Goal: Transaction & Acquisition: Obtain resource

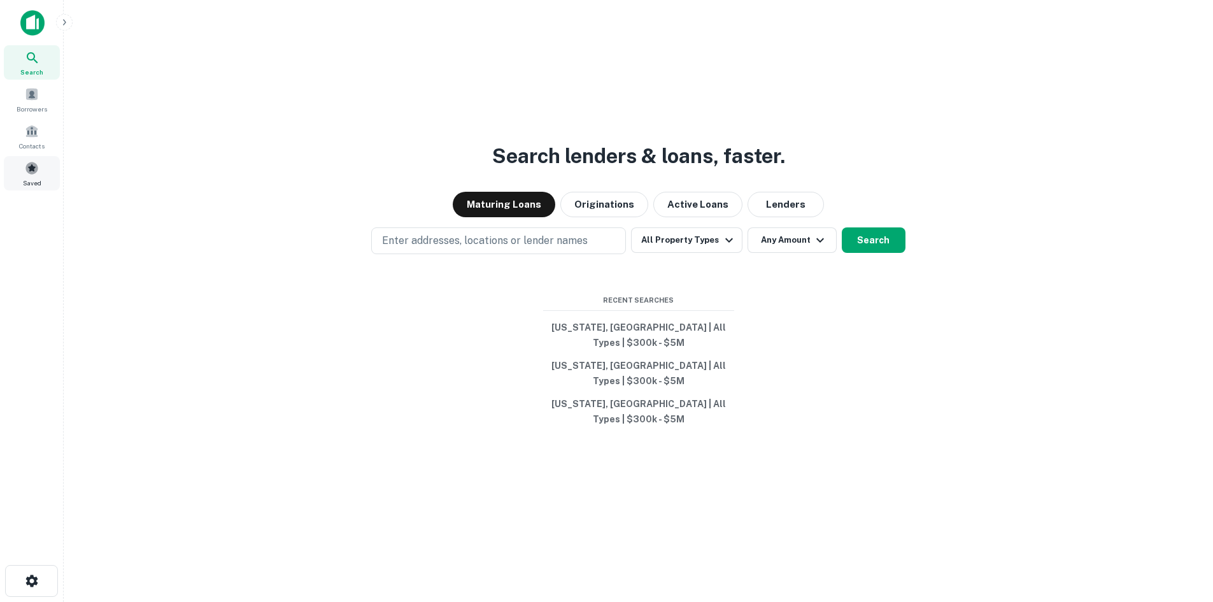
click at [29, 167] on span at bounding box center [32, 168] width 14 height 14
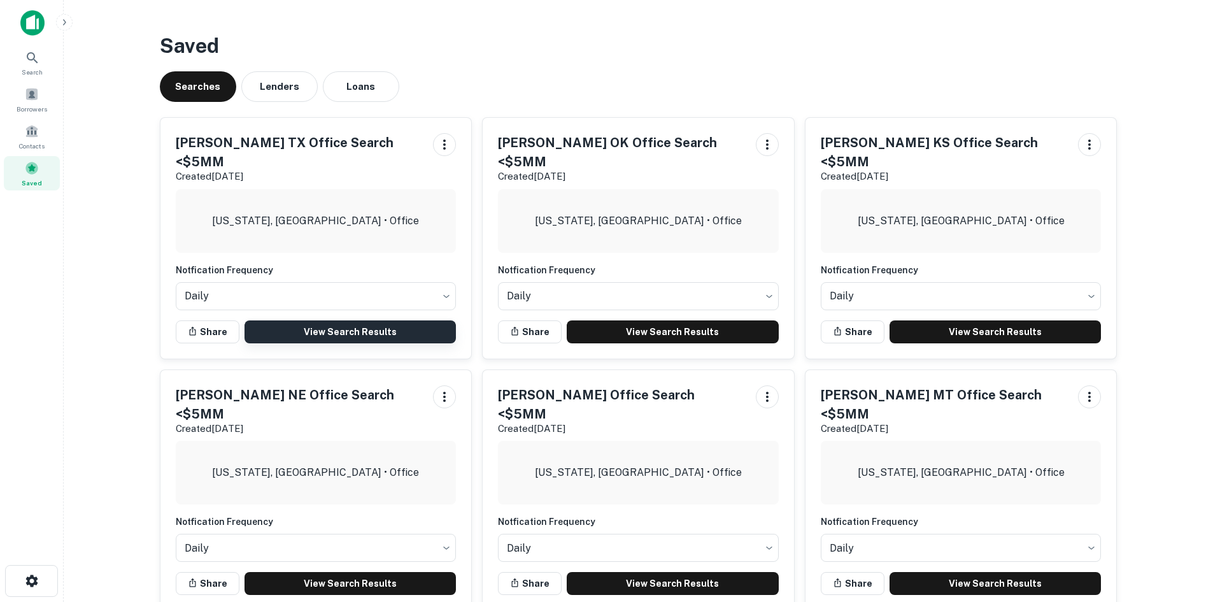
click at [332, 320] on link "View Search Results" at bounding box center [351, 331] width 212 height 23
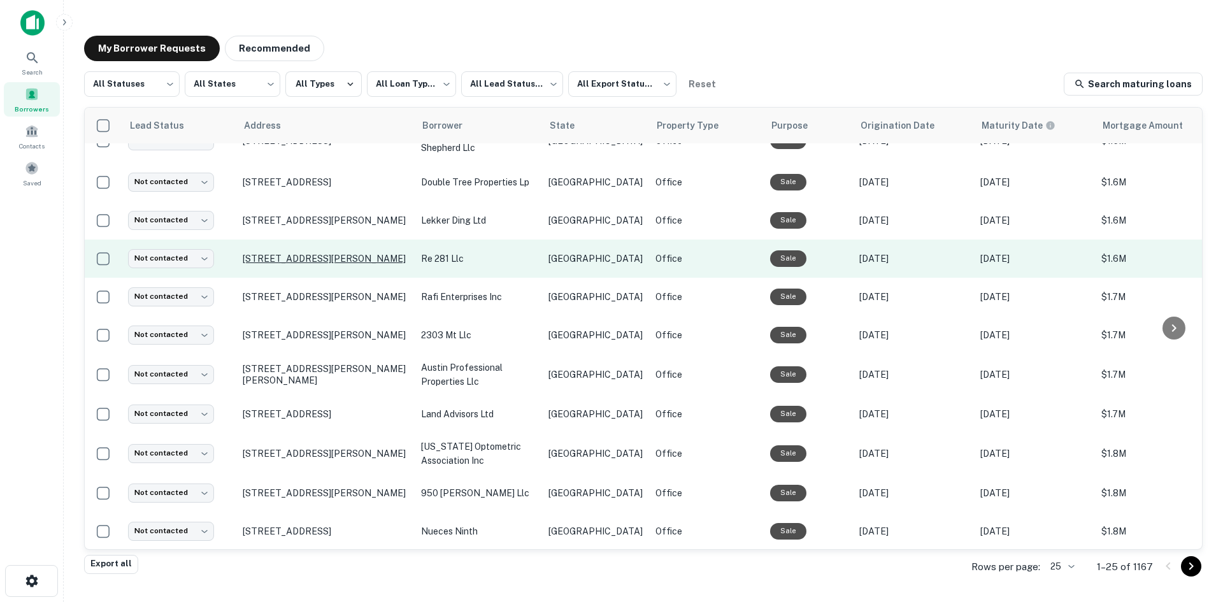
scroll to position [597, 0]
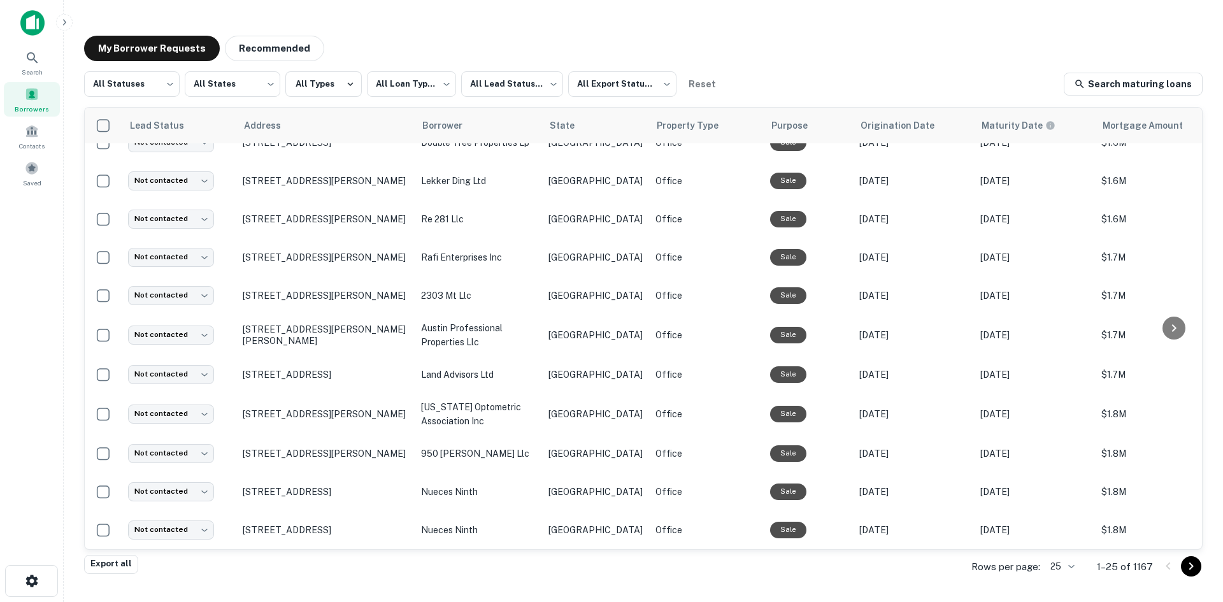
click at [1062, 569] on body "**********" at bounding box center [611, 301] width 1223 height 602
click at [1066, 507] on li "100" at bounding box center [1062, 506] width 43 height 23
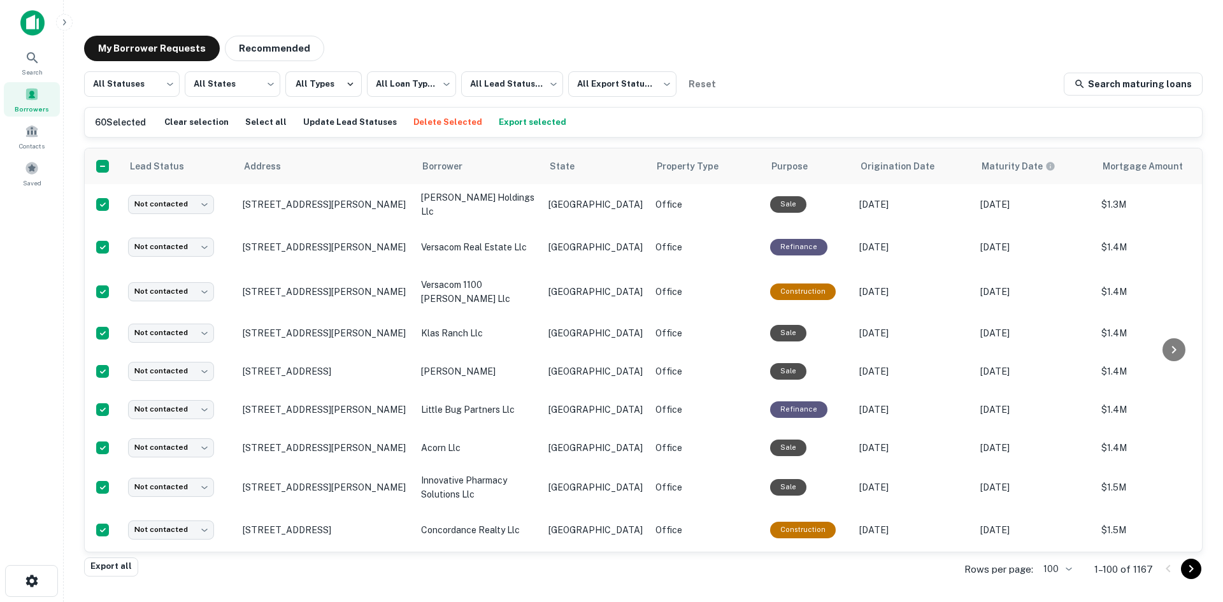
click at [524, 117] on button "Export selected" at bounding box center [532, 122] width 74 height 19
click at [30, 176] on div "Saved" at bounding box center [32, 173] width 56 height 34
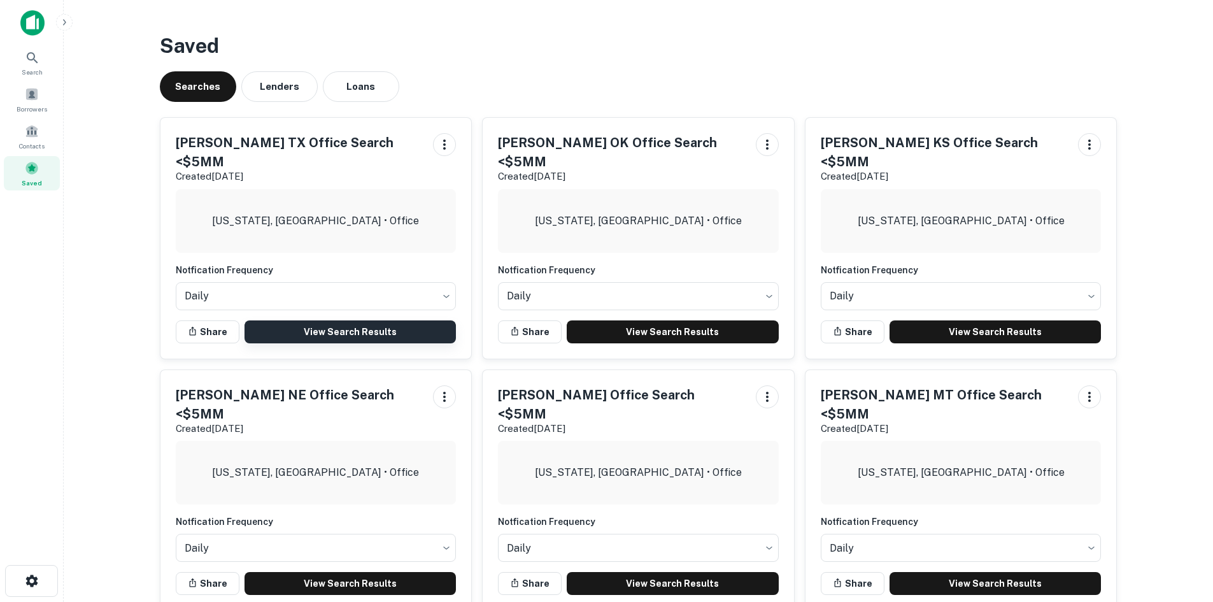
click at [336, 320] on link "View Search Results" at bounding box center [351, 331] width 212 height 23
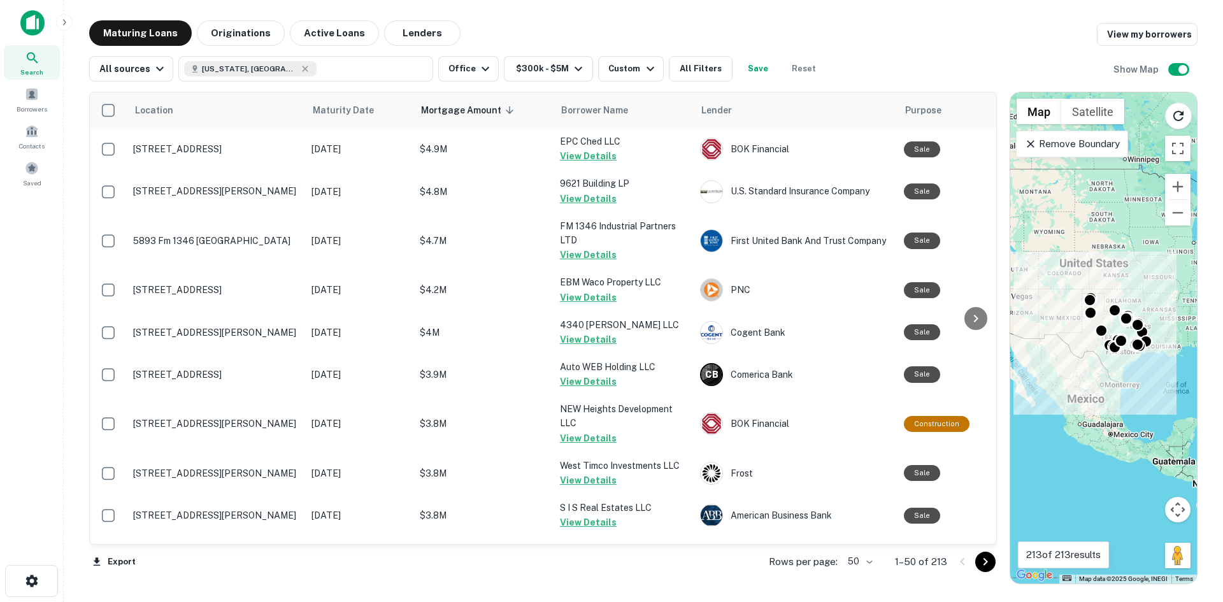
click at [863, 565] on body "Search Borrowers Contacts Saved Maturing Loans Originations Active Loans Lender…" at bounding box center [611, 301] width 1223 height 602
click at [987, 565] on div at bounding box center [611, 301] width 1223 height 602
click at [987, 564] on icon "Go to next page" at bounding box center [984, 561] width 15 height 15
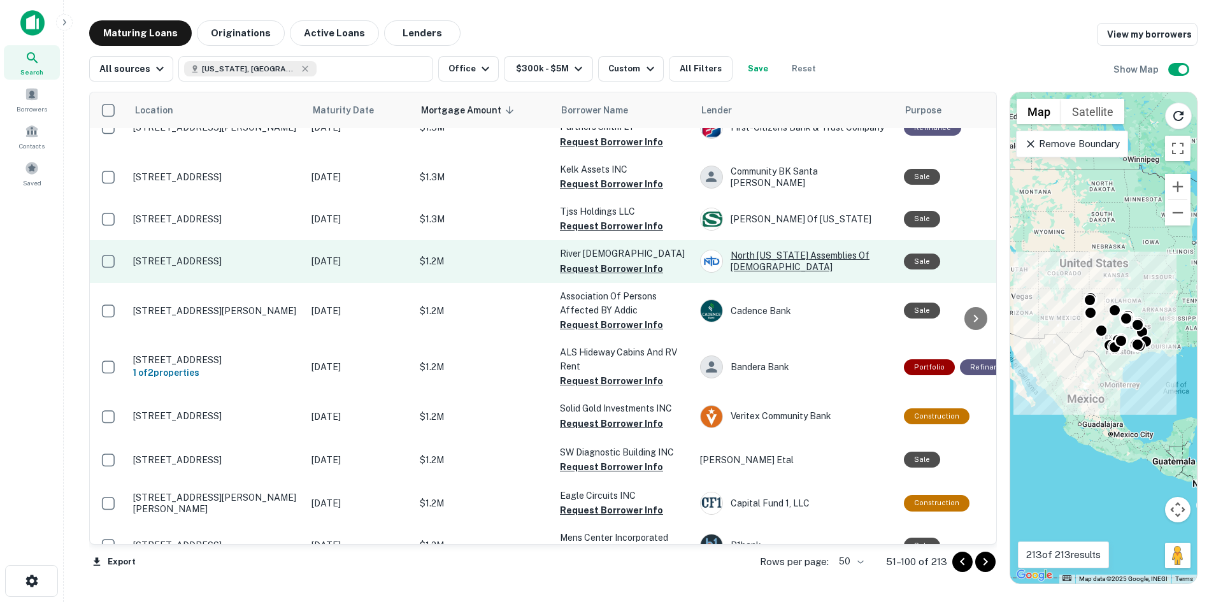
scroll to position [828, 0]
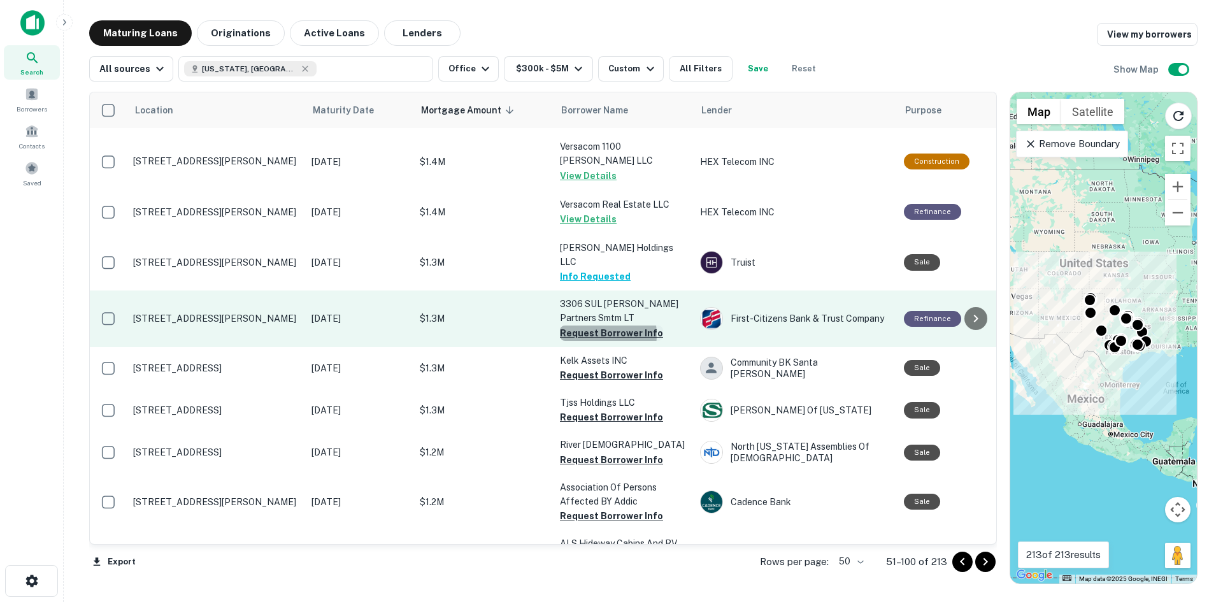
click at [591, 325] on button "Request Borrower Info" at bounding box center [611, 332] width 103 height 15
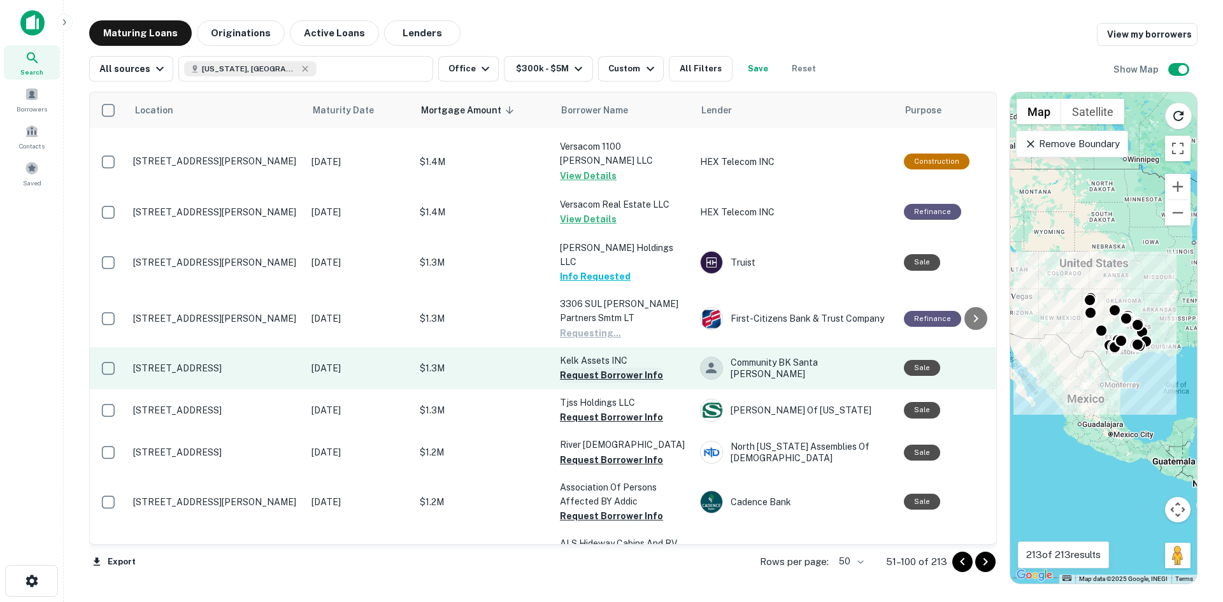
click at [595, 367] on button "Request Borrower Info" at bounding box center [611, 374] width 103 height 15
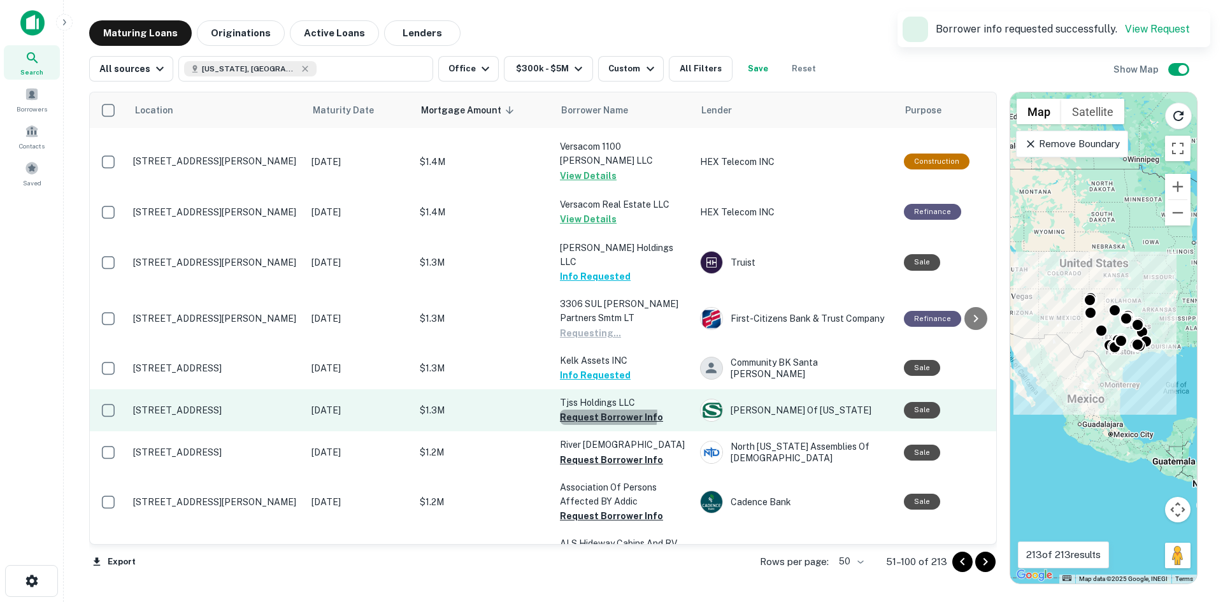
click at [598, 409] on button "Request Borrower Info" at bounding box center [611, 416] width 103 height 15
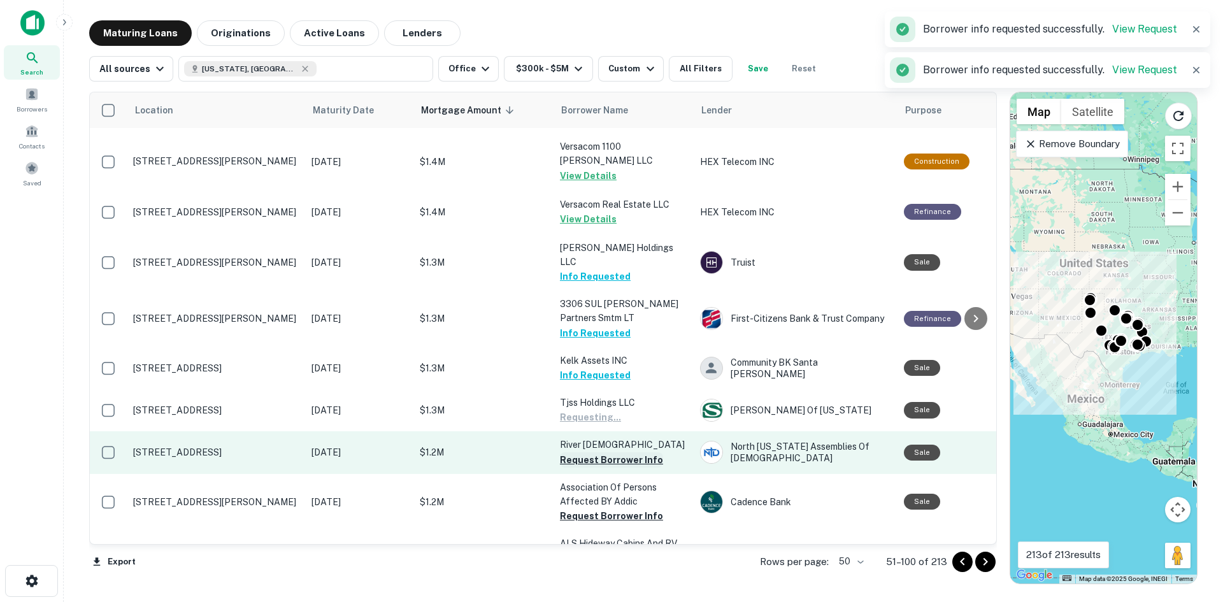
click at [599, 452] on button "Request Borrower Info" at bounding box center [611, 459] width 103 height 15
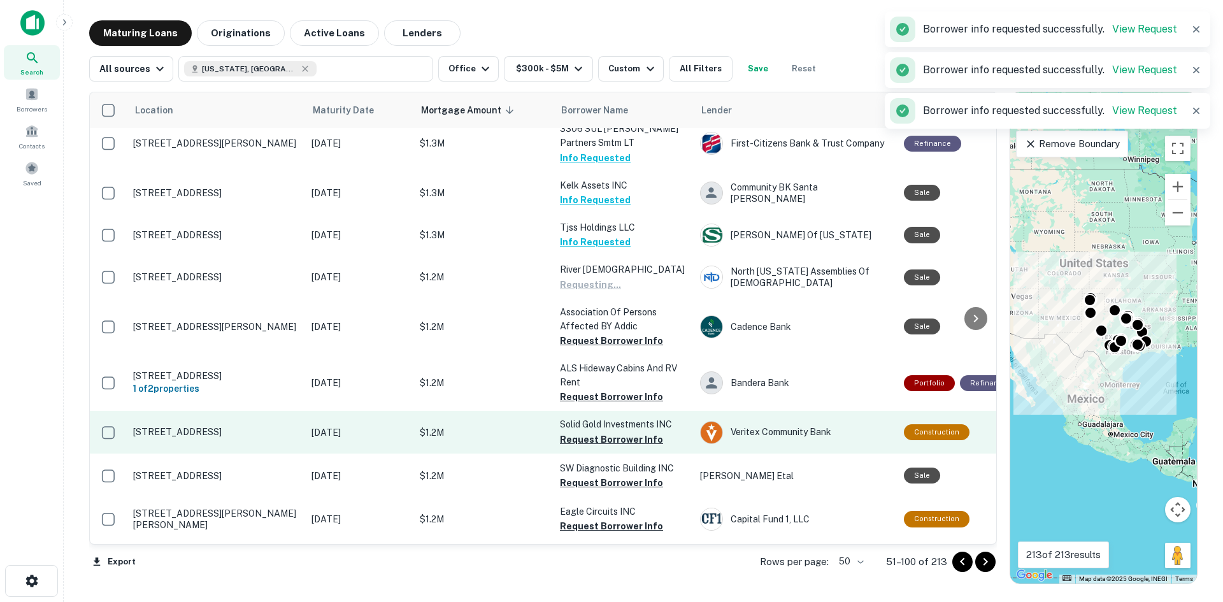
scroll to position [1019, 0]
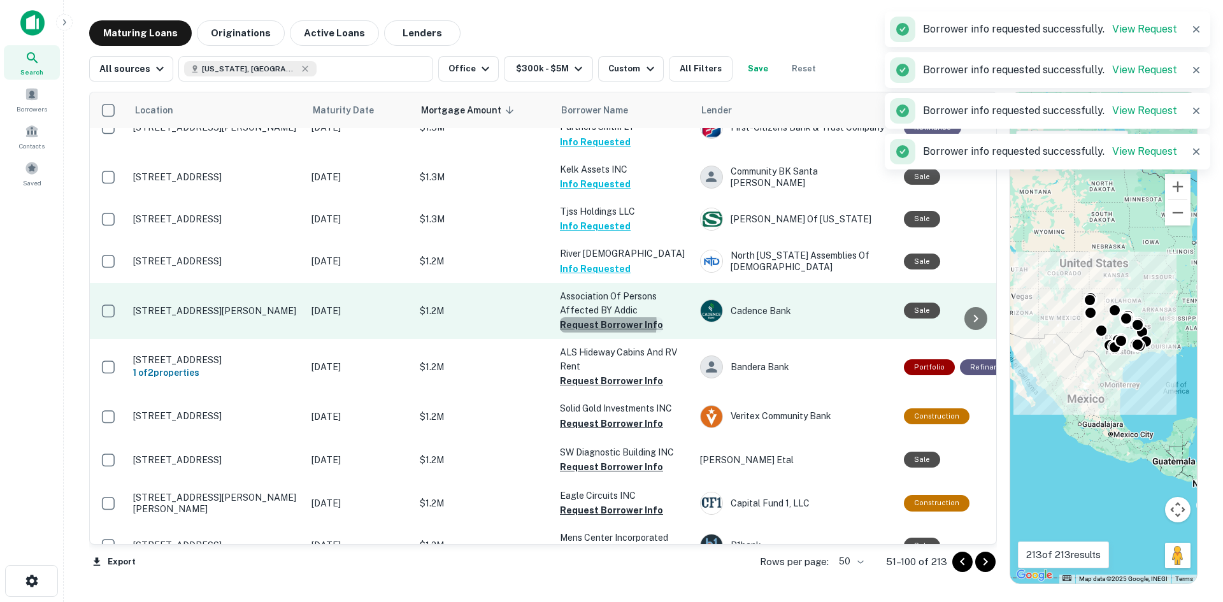
click at [602, 317] on button "Request Borrower Info" at bounding box center [611, 324] width 103 height 15
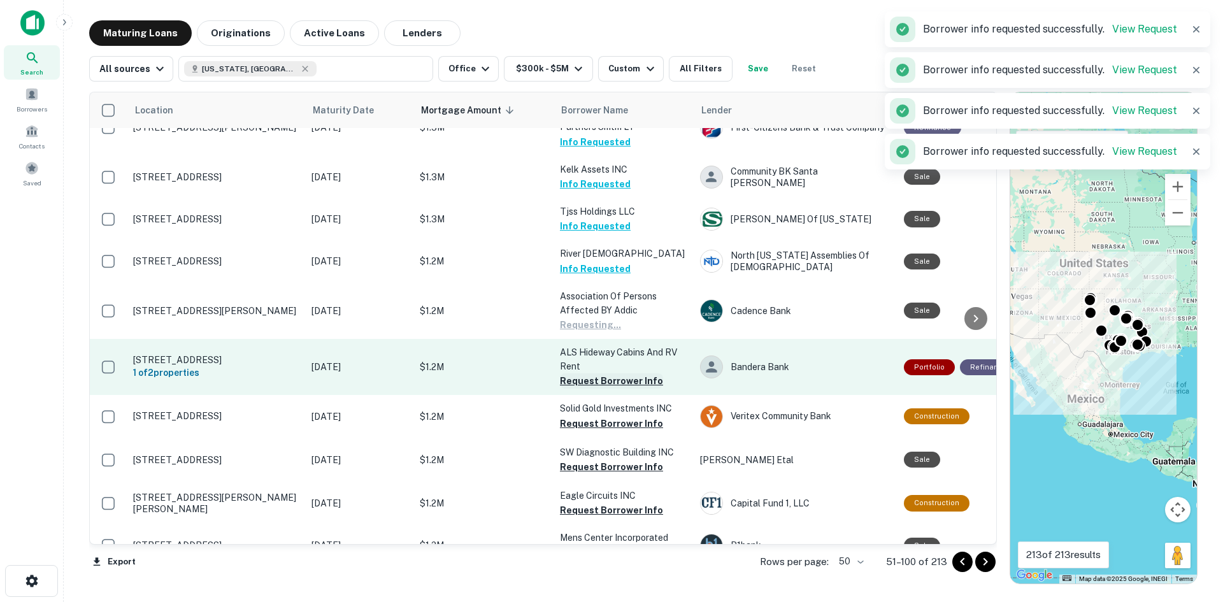
click at [600, 373] on button "Request Borrower Info" at bounding box center [611, 380] width 103 height 15
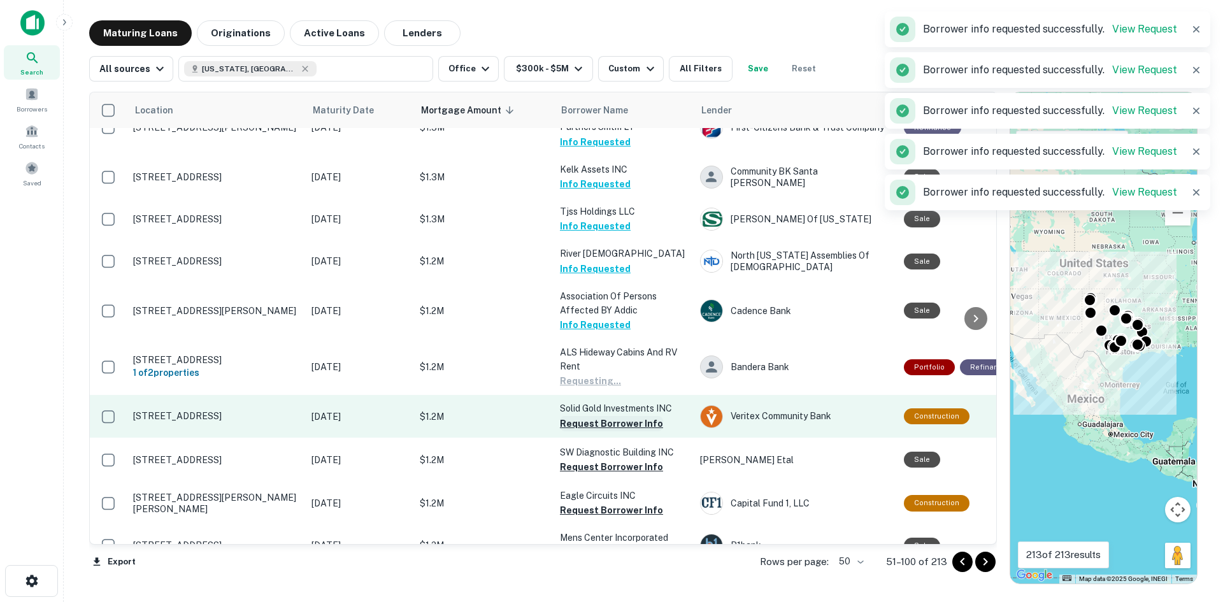
click at [599, 416] on button "Request Borrower Info" at bounding box center [611, 423] width 103 height 15
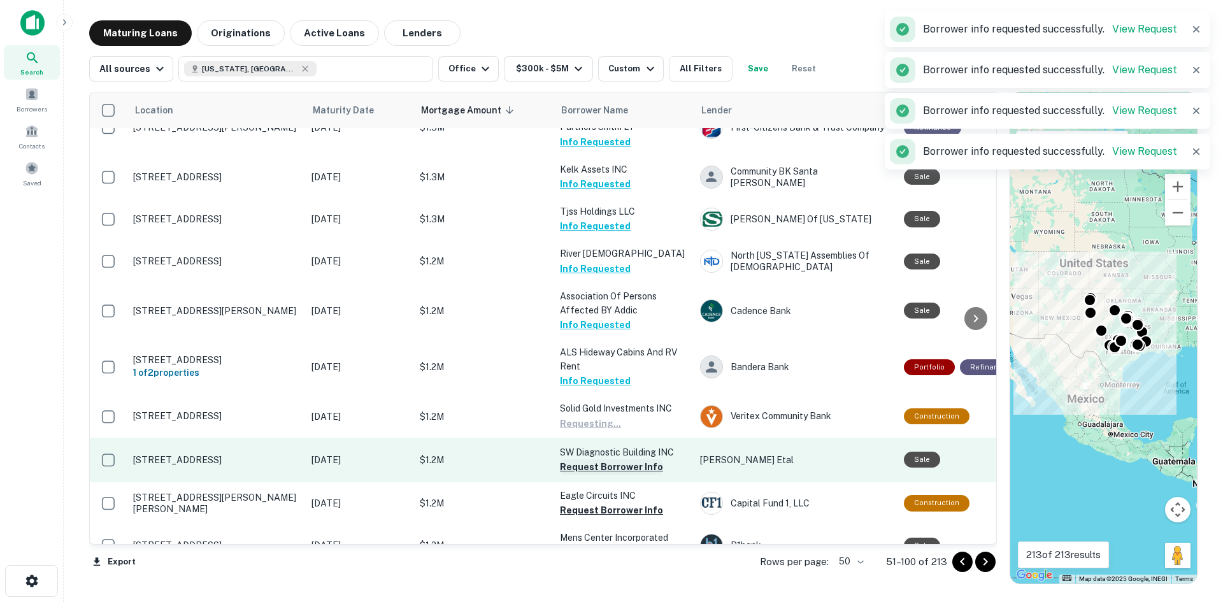
click at [593, 459] on button "Request Borrower Info" at bounding box center [611, 466] width 103 height 15
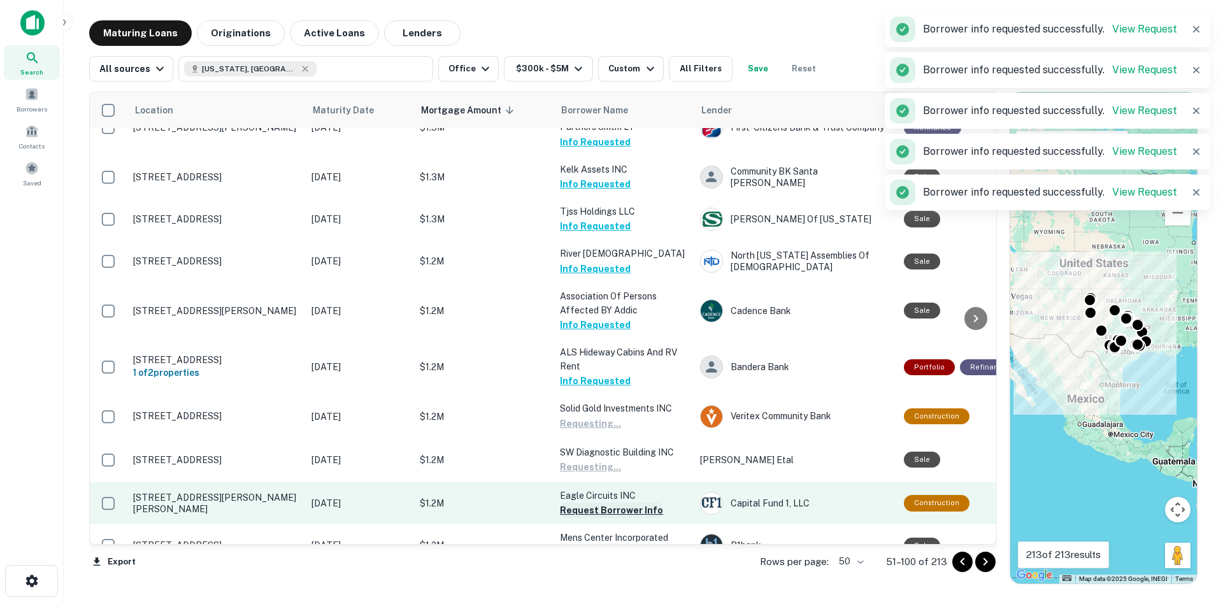
click at [591, 502] on button "Request Borrower Info" at bounding box center [611, 509] width 103 height 15
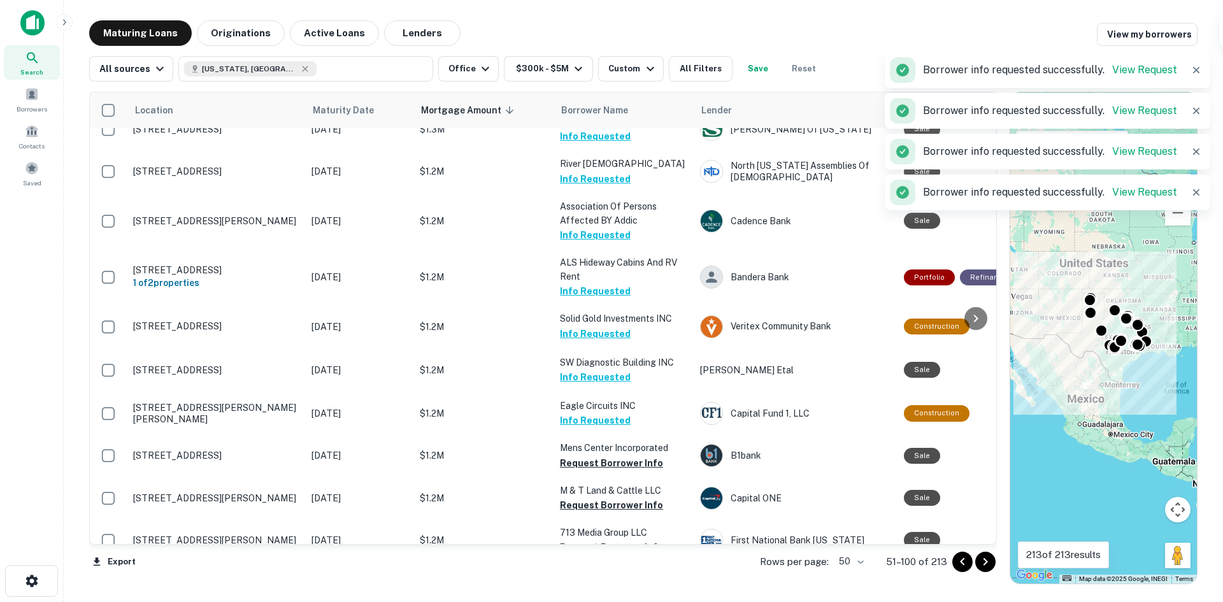
scroll to position [1273, 0]
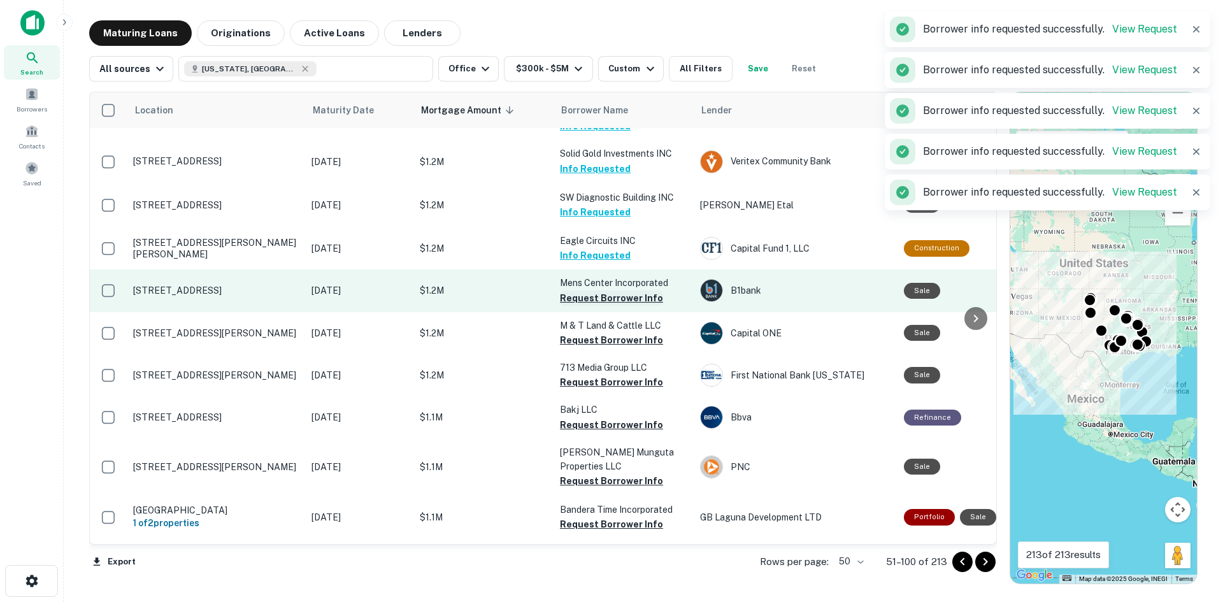
click at [590, 290] on button "Request Borrower Info" at bounding box center [611, 297] width 103 height 15
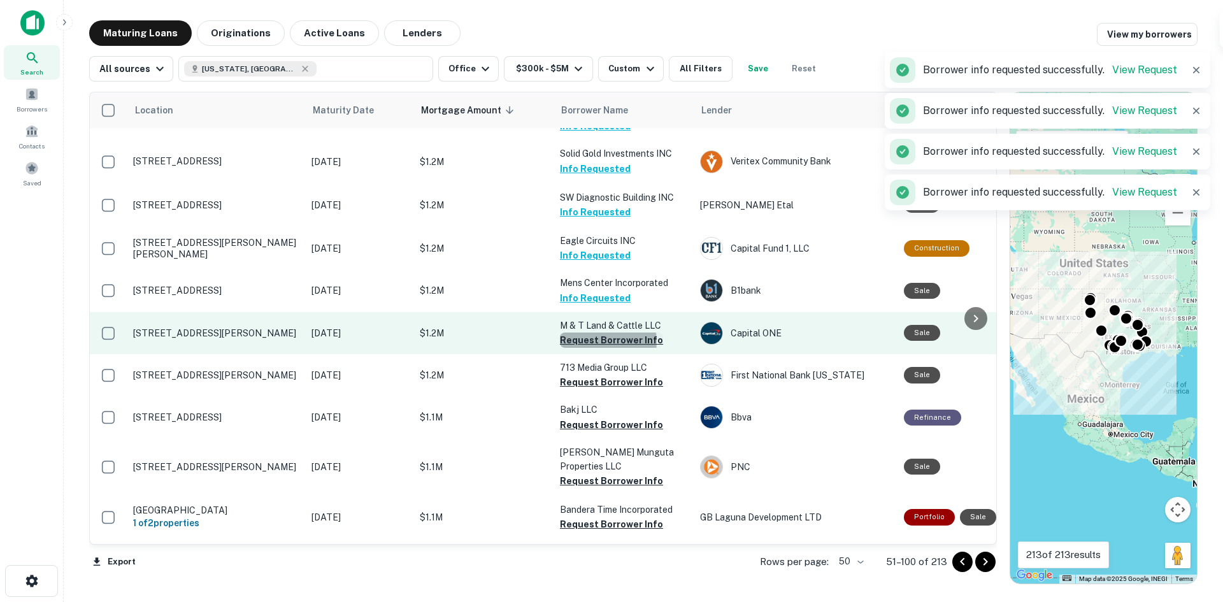
click at [597, 332] on button "Request Borrower Info" at bounding box center [611, 339] width 103 height 15
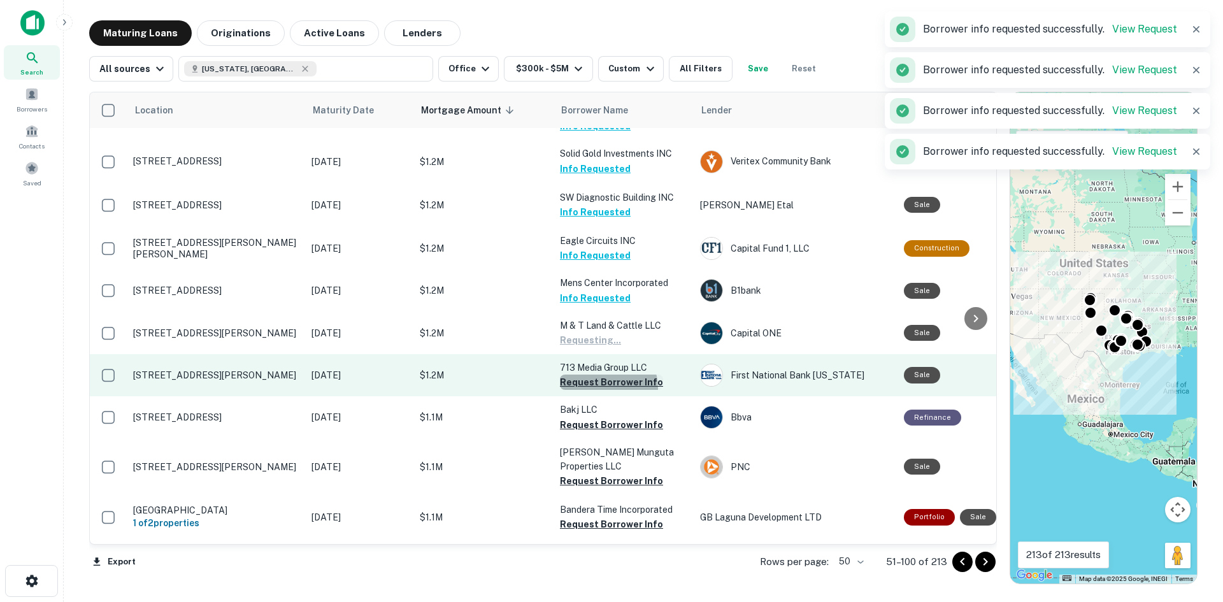
click at [599, 376] on button "Request Borrower Info" at bounding box center [611, 381] width 103 height 15
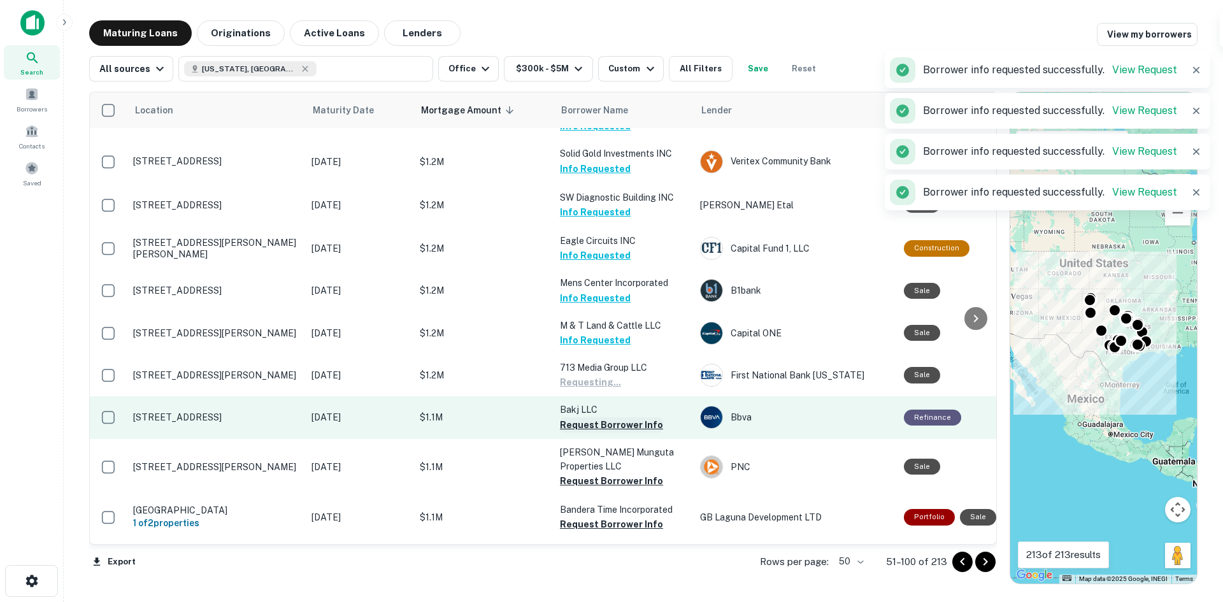
click at [595, 417] on button "Request Borrower Info" at bounding box center [611, 424] width 103 height 15
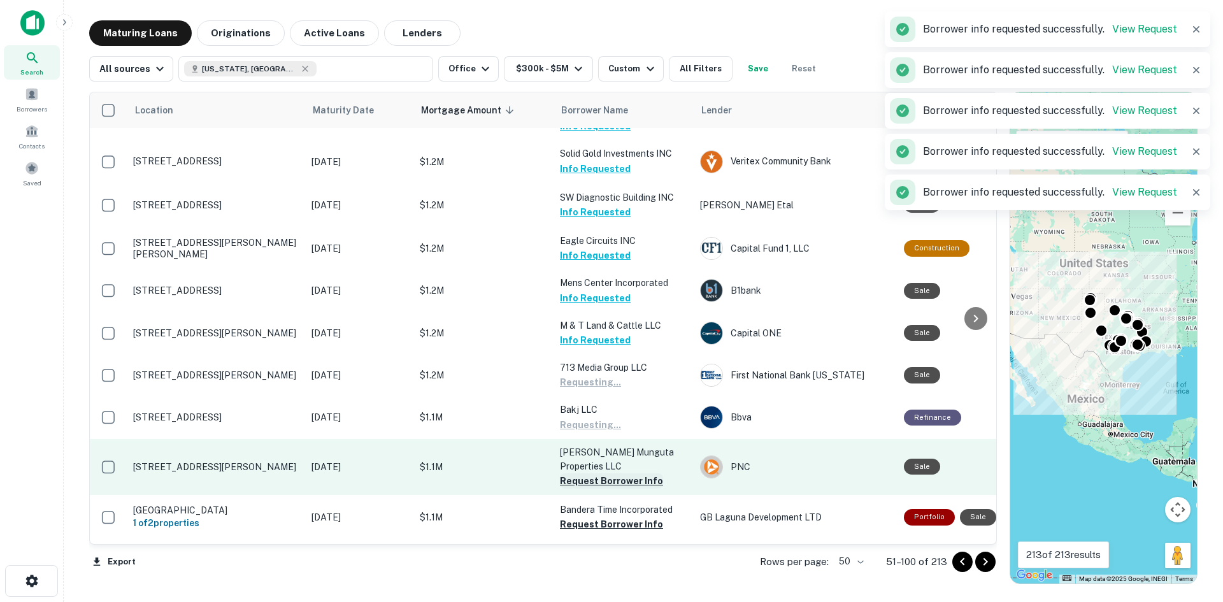
click at [592, 476] on button "Request Borrower Info" at bounding box center [611, 480] width 103 height 15
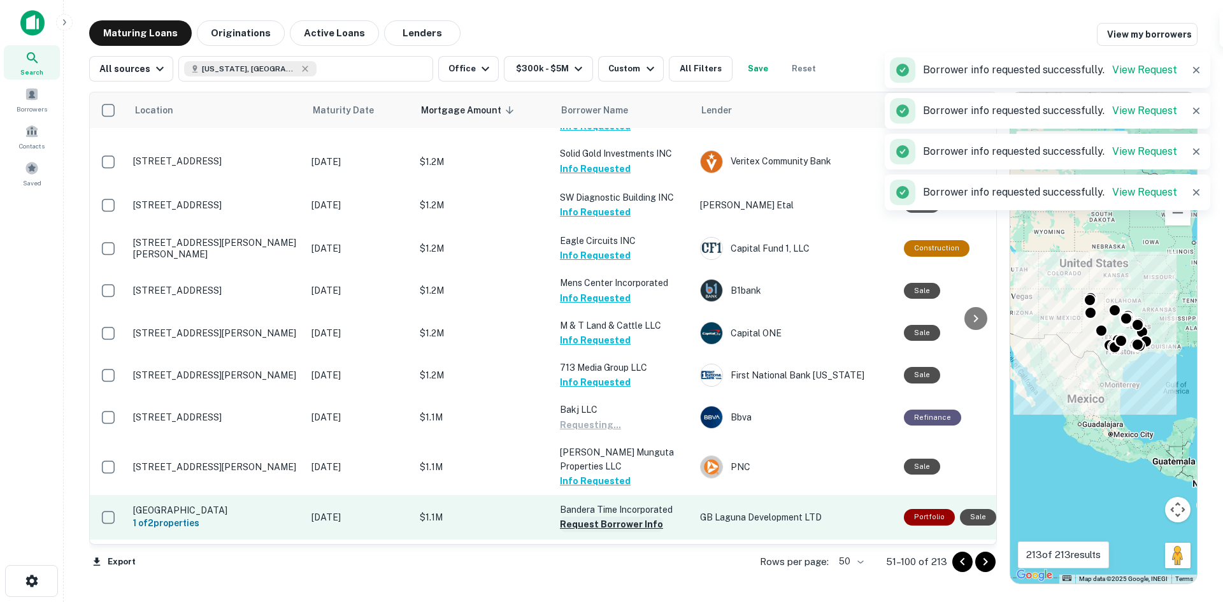
click at [594, 516] on button "Request Borrower Info" at bounding box center [611, 523] width 103 height 15
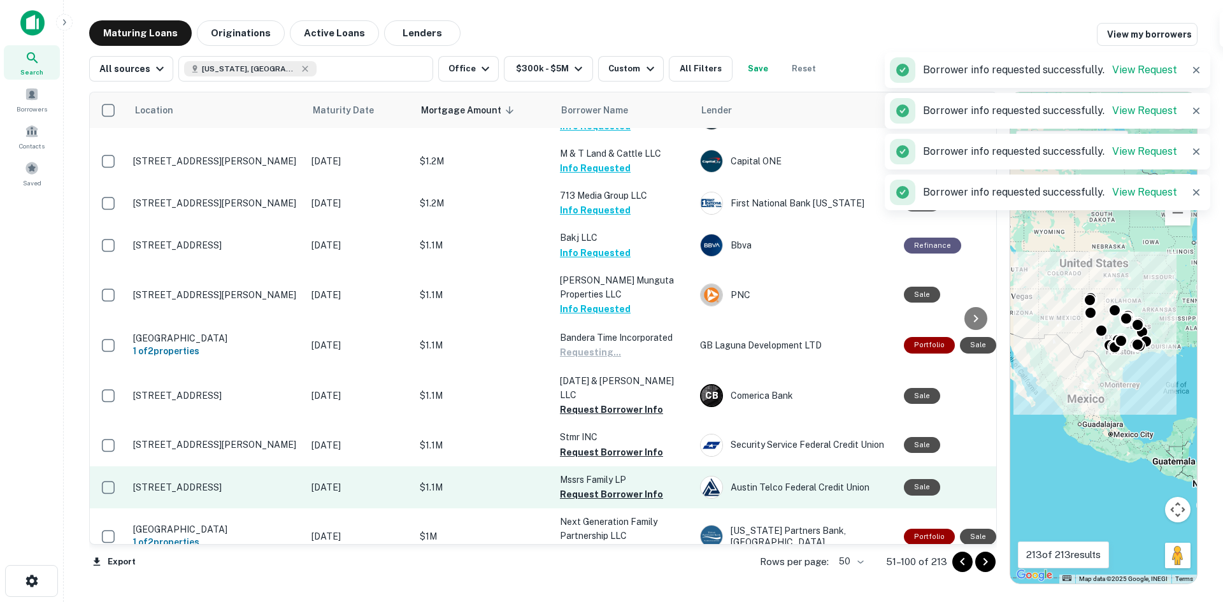
scroll to position [1465, 0]
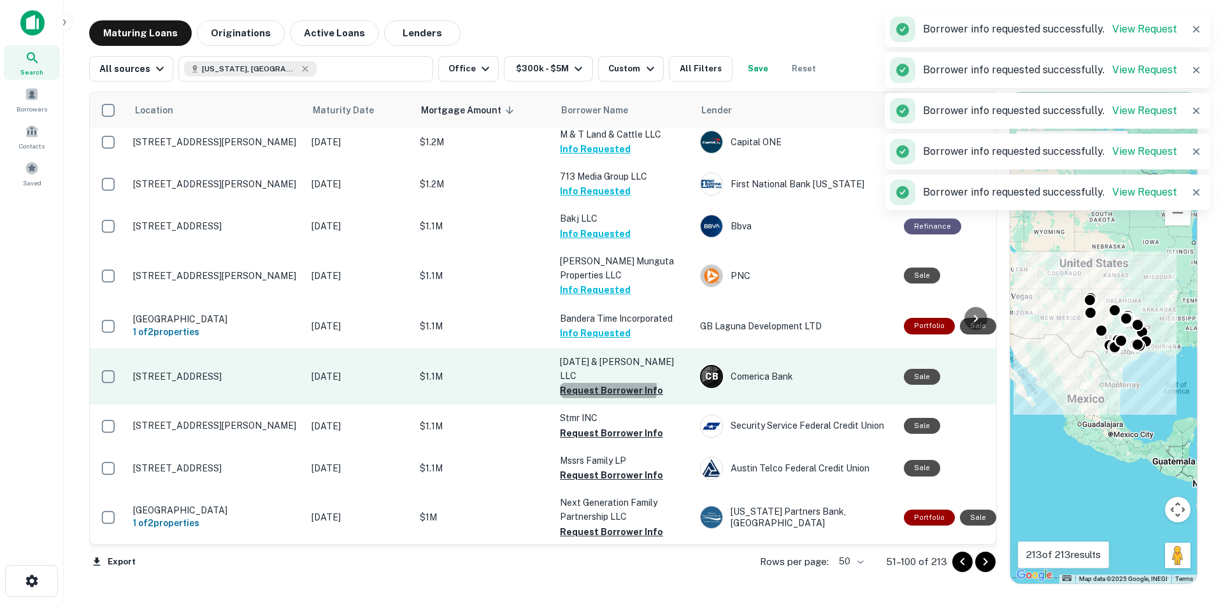
click at [587, 383] on button "Request Borrower Info" at bounding box center [611, 390] width 103 height 15
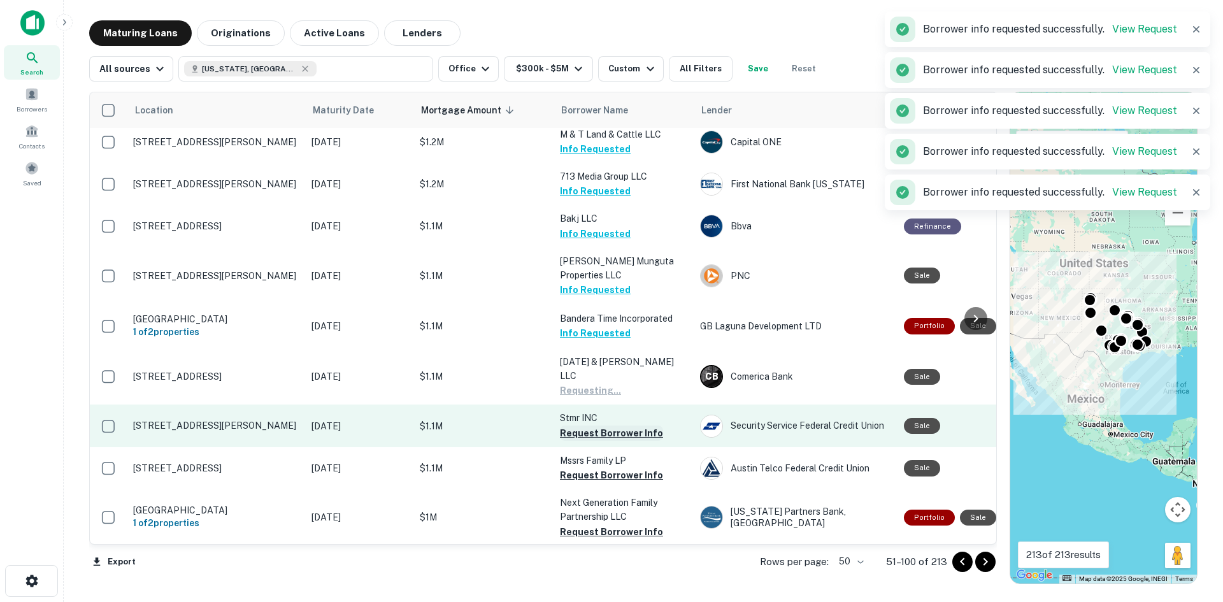
click at [588, 425] on button "Request Borrower Info" at bounding box center [611, 432] width 103 height 15
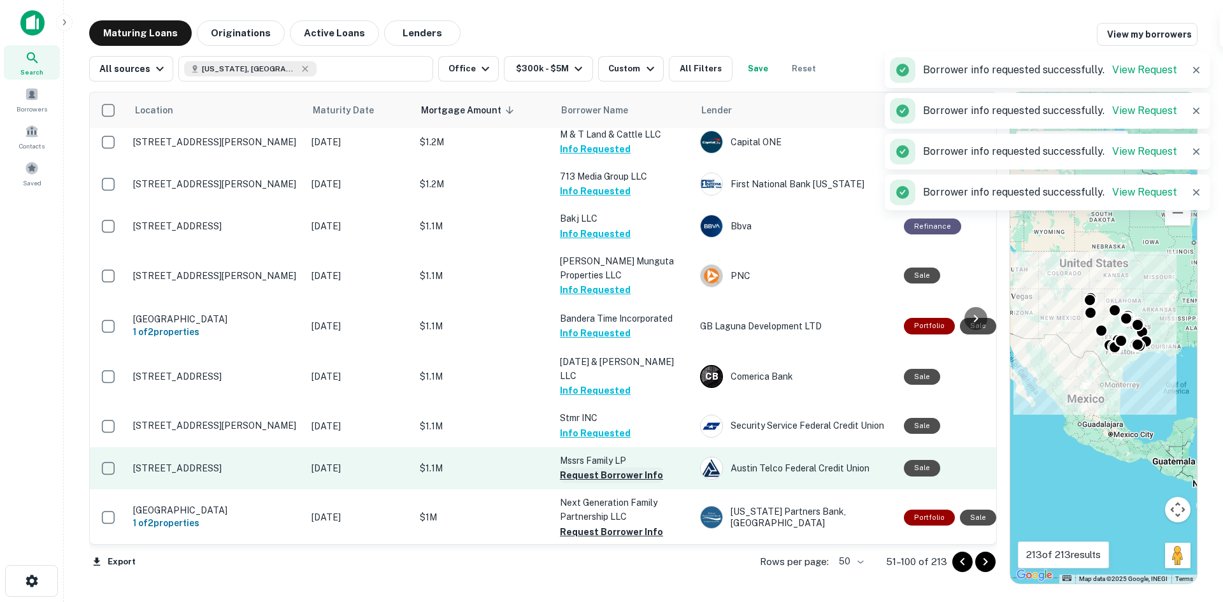
click at [584, 467] on button "Request Borrower Info" at bounding box center [611, 474] width 103 height 15
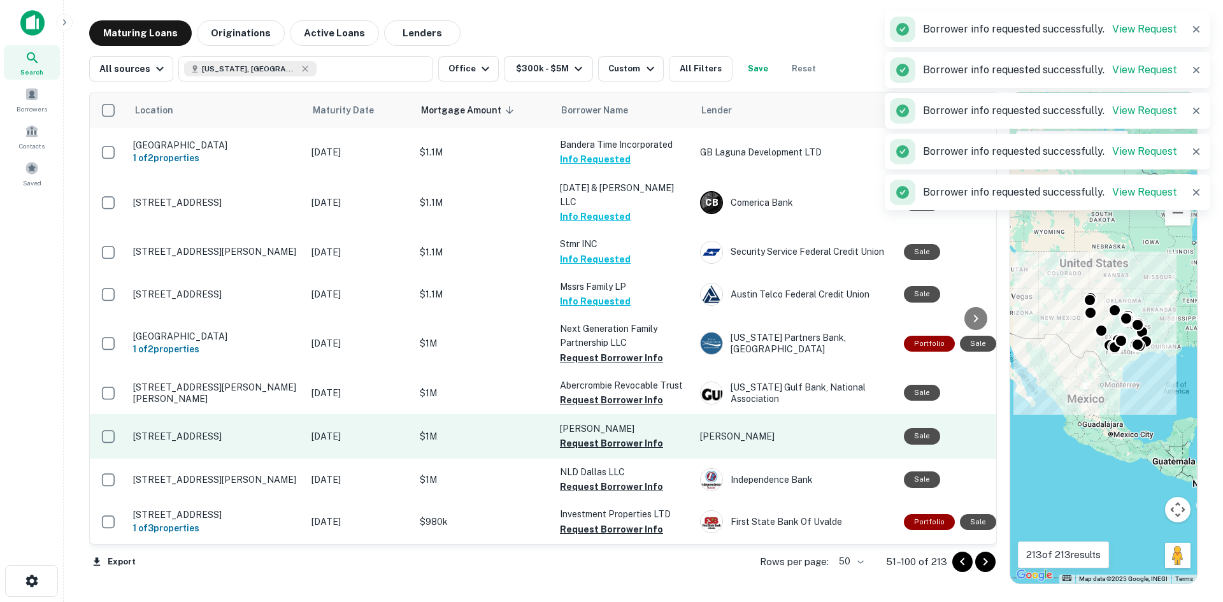
scroll to position [1656, 0]
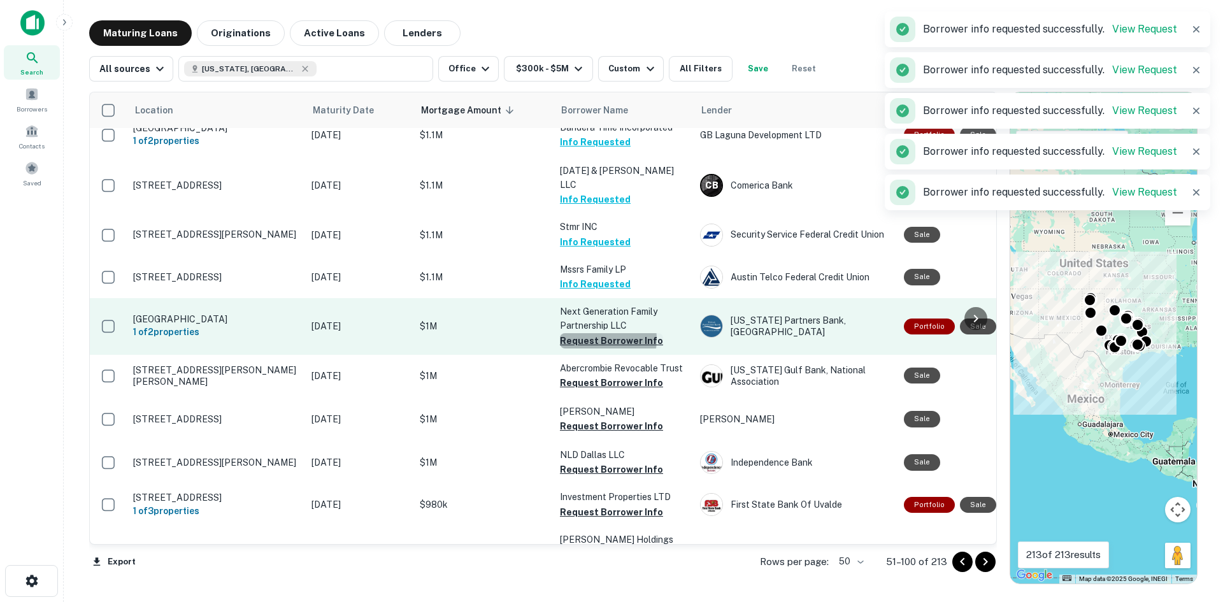
click at [595, 333] on button "Request Borrower Info" at bounding box center [611, 340] width 103 height 15
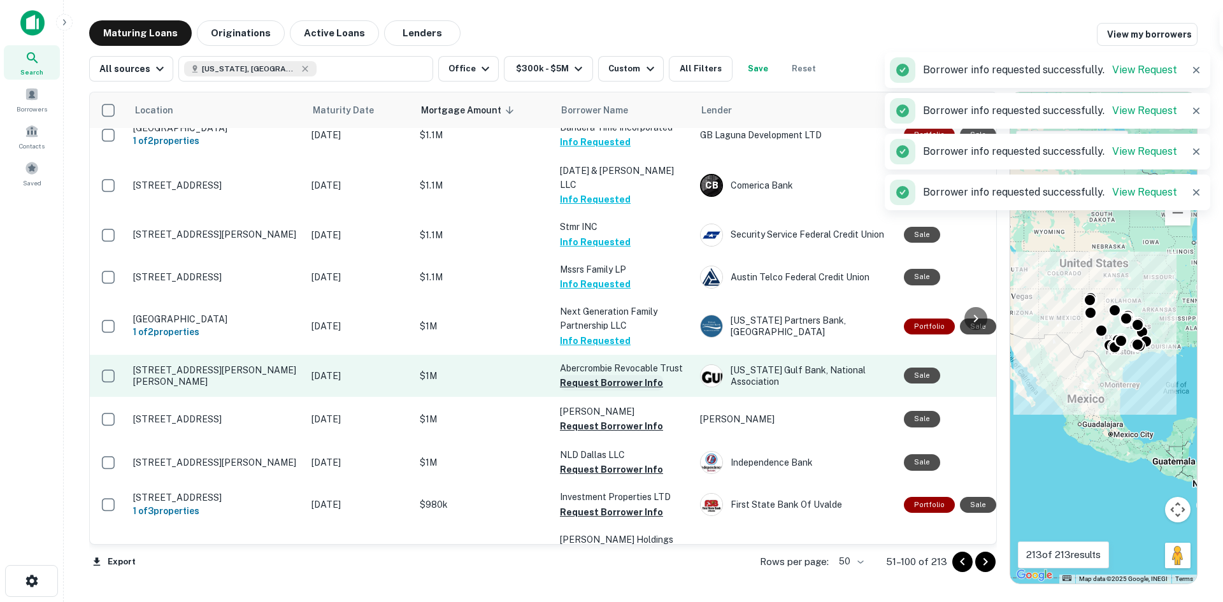
click at [601, 375] on button "Request Borrower Info" at bounding box center [611, 382] width 103 height 15
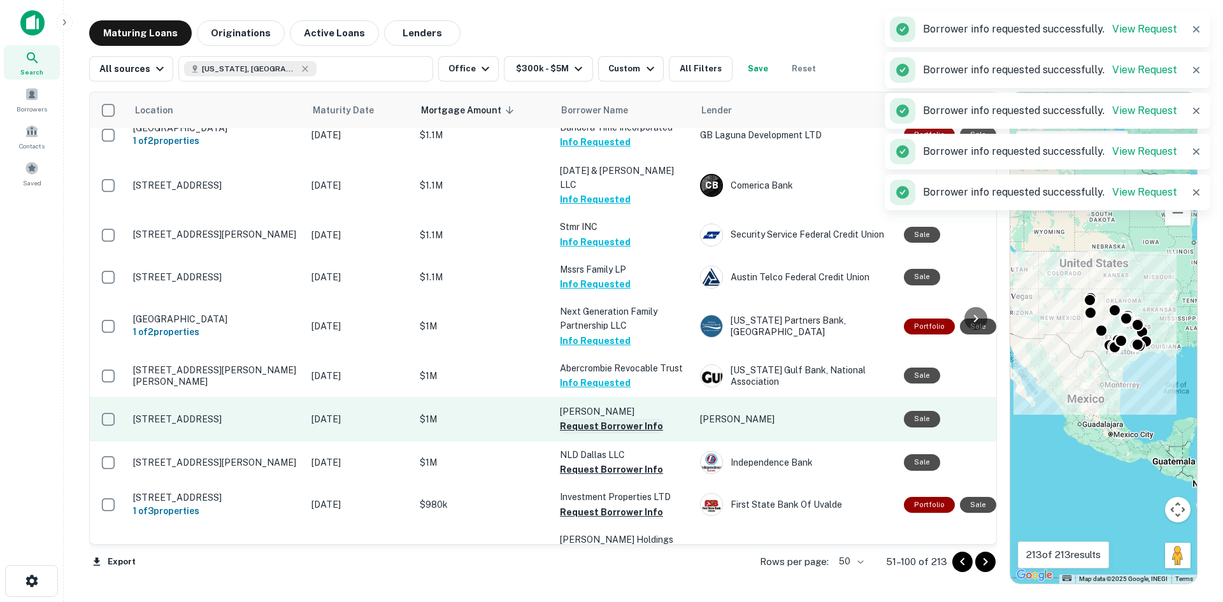
click at [604, 418] on button "Request Borrower Info" at bounding box center [611, 425] width 103 height 15
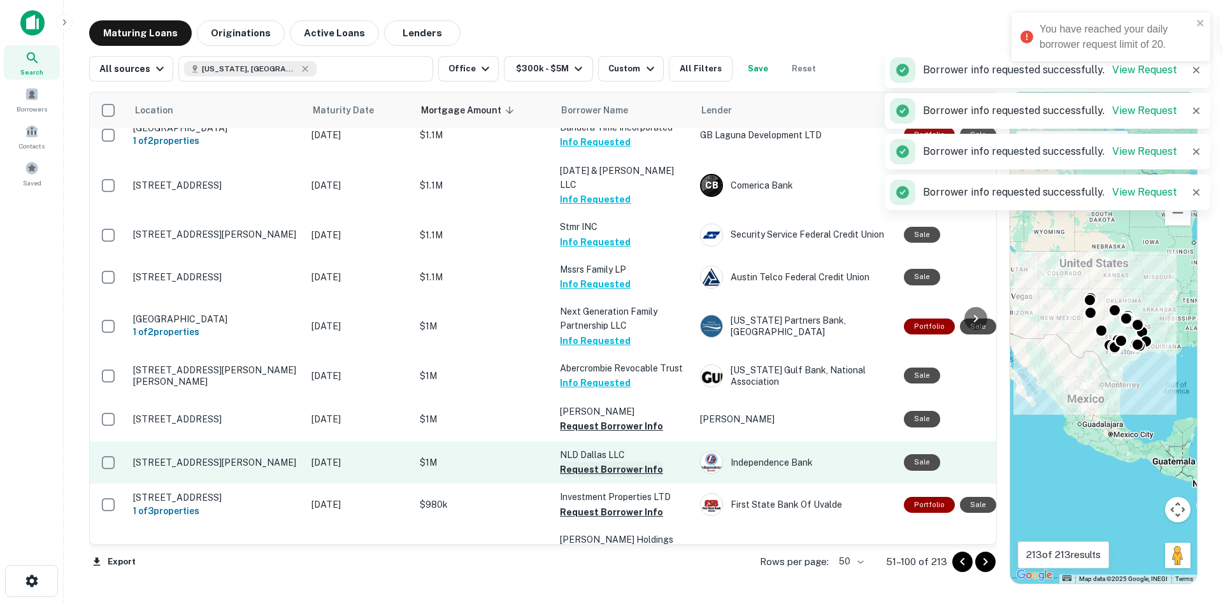
click at [600, 462] on button "Request Borrower Info" at bounding box center [611, 469] width 103 height 15
